Goal: Task Accomplishment & Management: Manage account settings

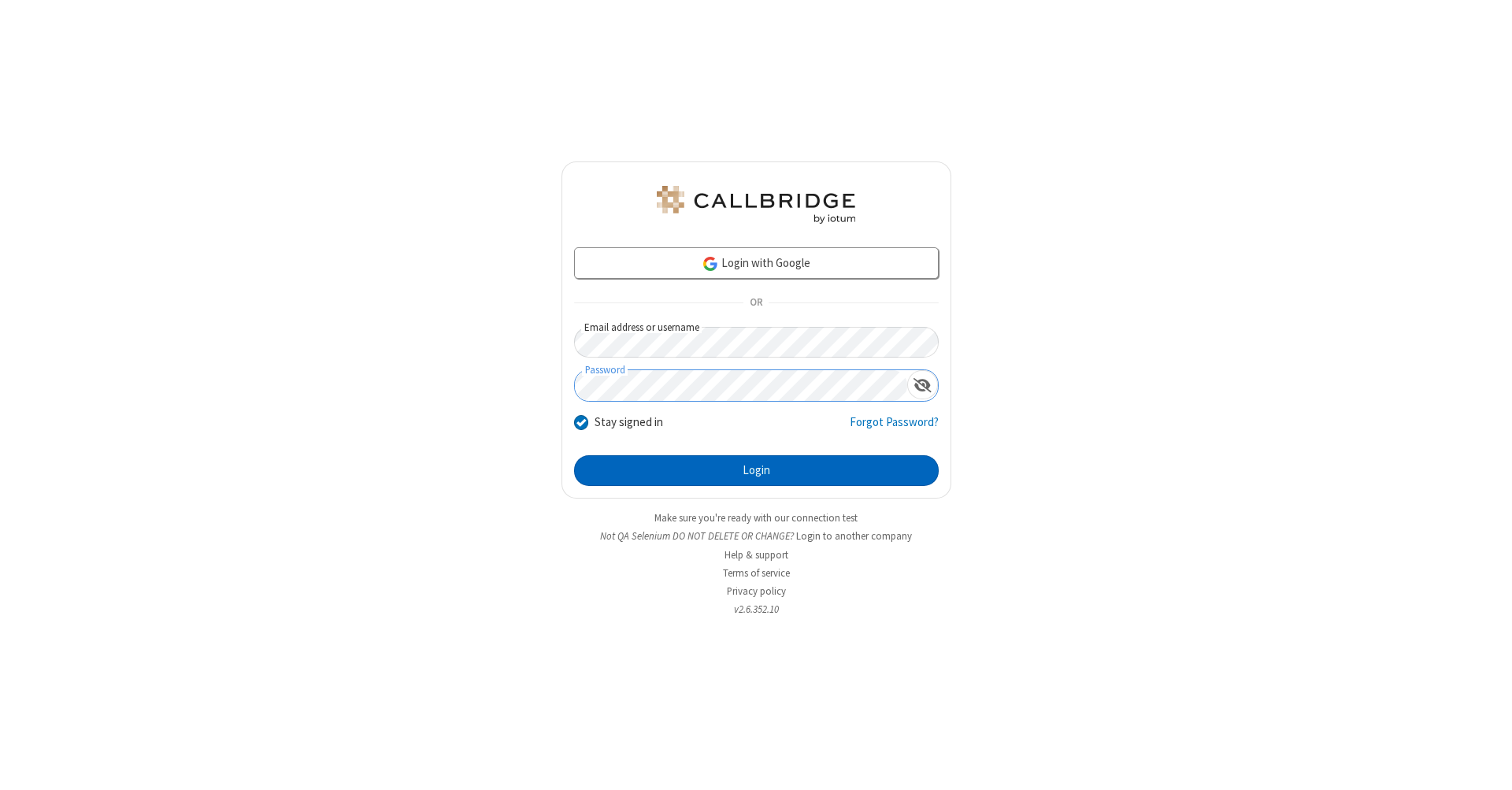
click at [756, 471] on button "Login" at bounding box center [756, 470] width 365 height 31
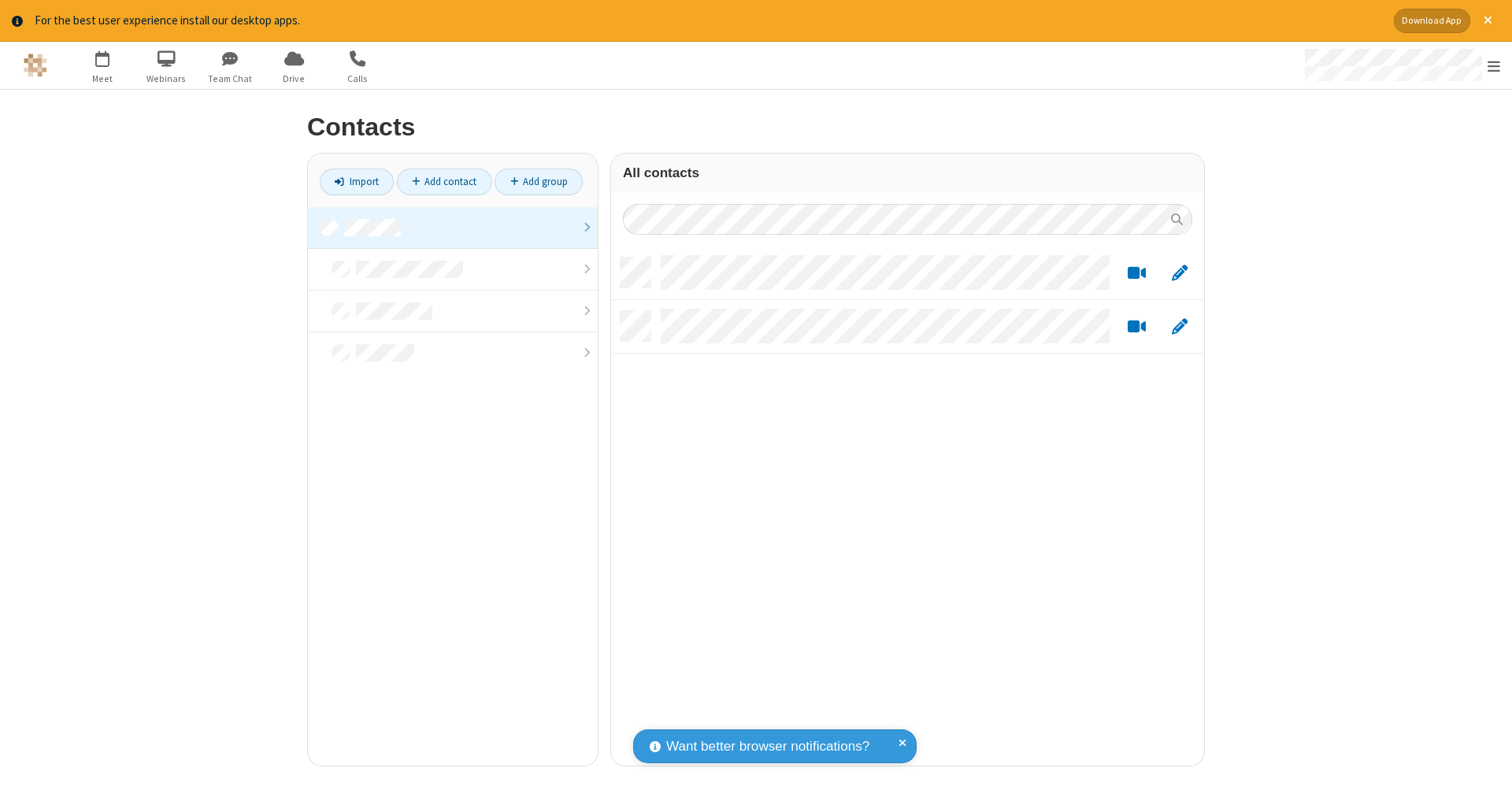
click at [453, 226] on link at bounding box center [452, 227] width 290 height 42
click at [444, 181] on link "Add contact" at bounding box center [444, 182] width 95 height 27
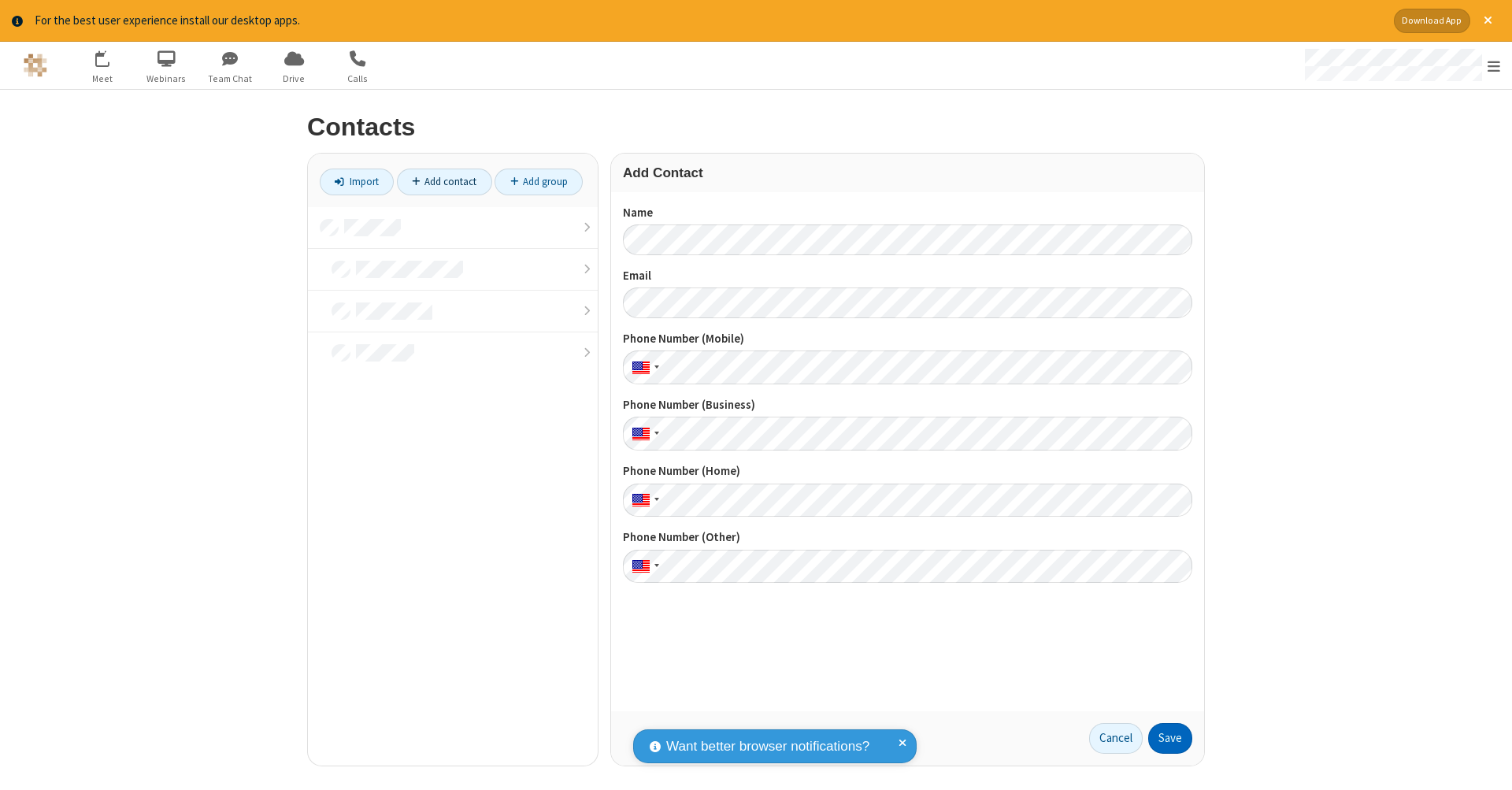
click at [1170, 737] on button "Save" at bounding box center [1169, 738] width 44 height 31
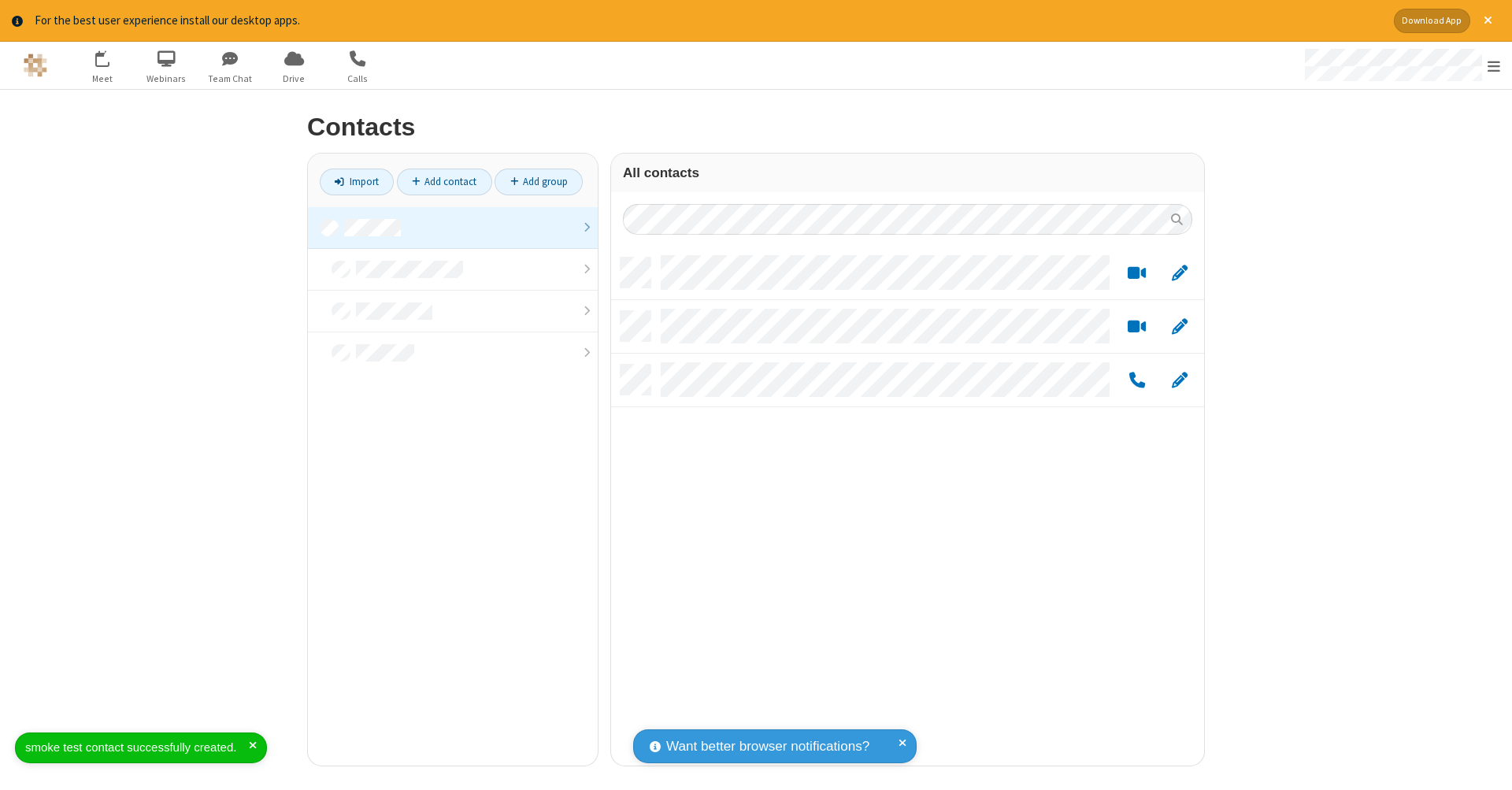
scroll to position [508, 582]
